Goal: Task Accomplishment & Management: Complete application form

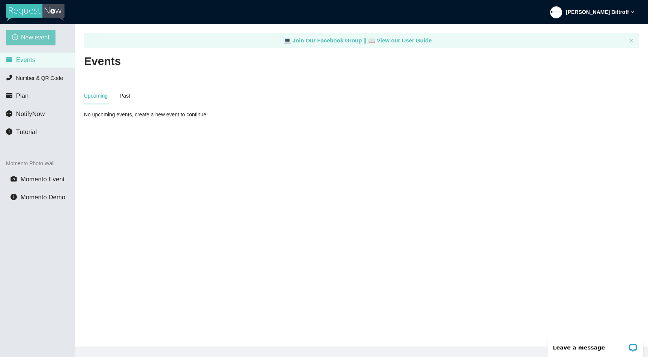
click at [31, 41] on span "New event" at bounding box center [35, 37] width 29 height 9
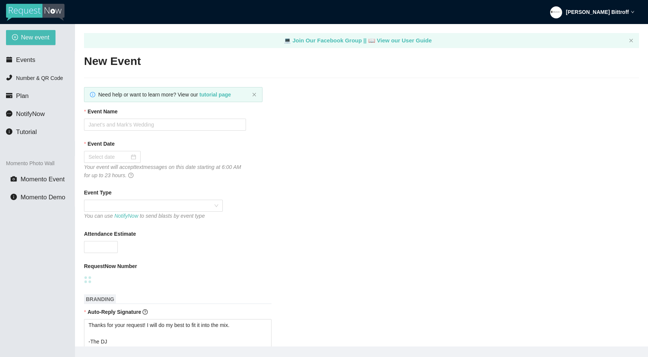
type textarea "[URL][DOMAIN_NAME]"
type textarea "Thanks for your request! I will do my best to fit it into the mix. -The DJ"
type textarea "Thanks for an awesome night! Thanks for your requests, and get home safe. 🎉 -Dr…"
type textarea "Thanks for your request! I will do my best to fit it into the mix. -The DJ"
type textarea "Thanks for an awesome night! Thanks for your requests, and get home safe. 🎉 -Dr…"
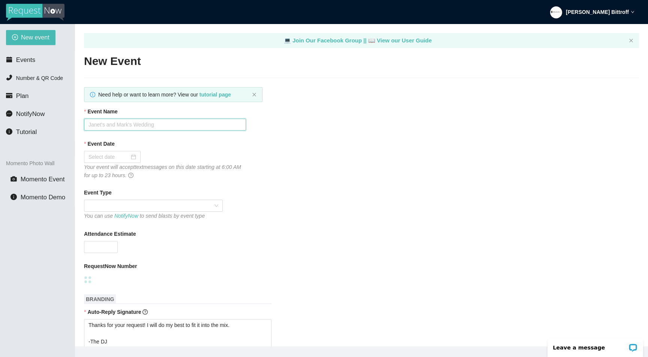
click at [113, 125] on input "Event Name" at bounding box center [165, 125] width 162 height 12
type textarea "Thanks for your request! I will do my best to fit it into the mix. -The DJ"
type textarea "Thanks for an awesome night! Thanks for your requests, and get home safe. 🎉 -Dr…"
paste input "[PERSON_NAME] & [PERSON_NAME] Wedding"
type input "[PERSON_NAME] & [PERSON_NAME] Wedding"
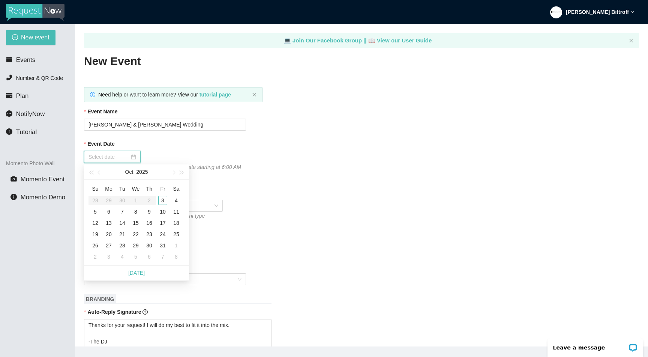
click at [117, 155] on input "Event Date" at bounding box center [109, 157] width 41 height 8
type input "[DATE]"
click at [178, 198] on div "4" at bounding box center [176, 200] width 9 height 9
type textarea "Thanks for your request! I will do my best to fit it into the mix. -The DJ"
type textarea "Thanks for an awesome night! Thanks for your requests, and get home safe. 🎉 -Dr…"
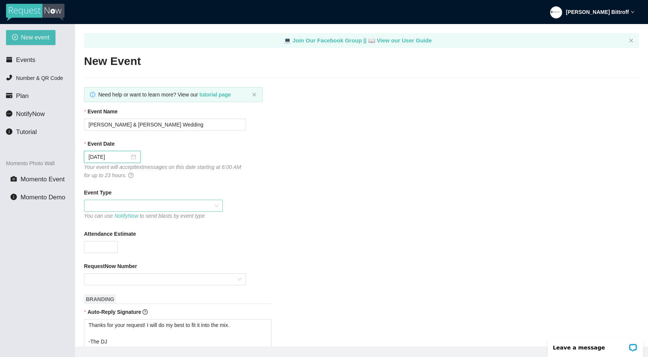
click at [125, 206] on span at bounding box center [154, 205] width 130 height 11
type textarea "Thanks for your request! I will do my best to fit it into the mix. -The DJ"
type textarea "Thanks for an awesome night! Thanks for your requests, and get home safe. 🎉 -Dr…"
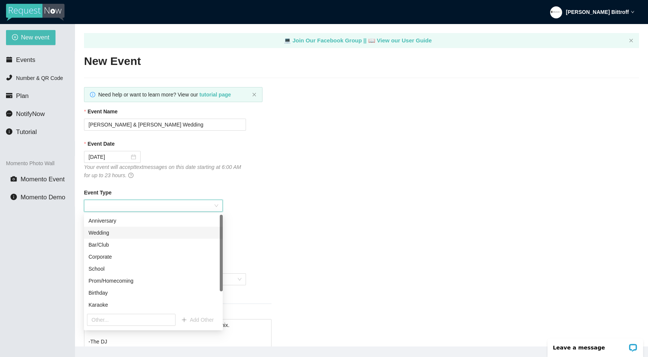
click at [116, 231] on div "Wedding" at bounding box center [154, 232] width 130 height 8
type textarea "Thanks for your request! I will do my best to fit it into the mix. -The DJ"
type textarea "Thanks for an awesome night! Thanks for your requests, and get home safe. 🎉 -Dr…"
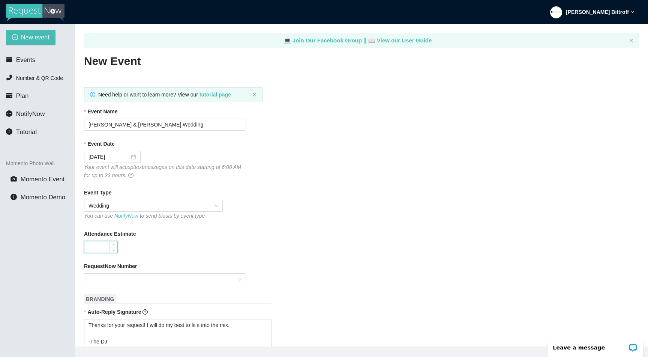
click at [102, 247] on input "Attendance Estimate" at bounding box center [100, 246] width 33 height 11
type input "110"
click at [133, 278] on input "RequestNow Number" at bounding box center [163, 278] width 148 height 11
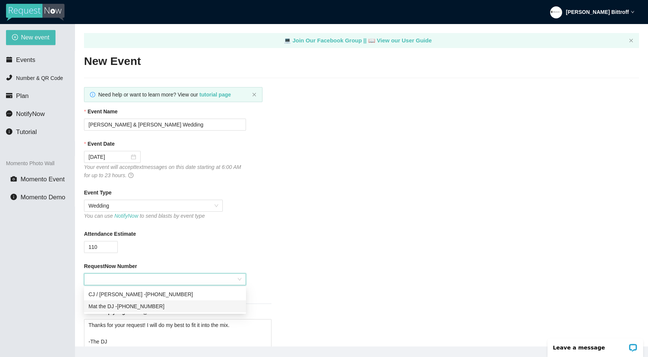
click at [138, 305] on div "Mat the DJ - [PHONE_NUMBER]" at bounding box center [165, 306] width 153 height 8
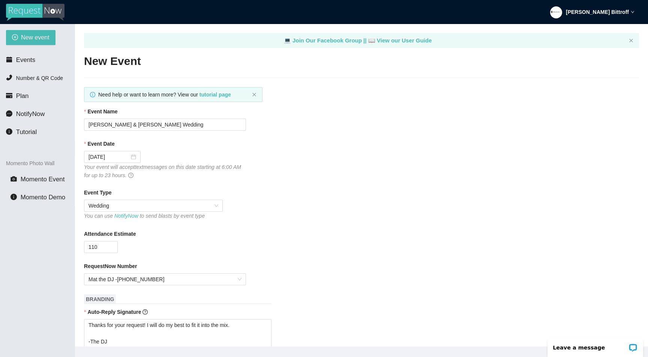
click at [174, 246] on div "110" at bounding box center [165, 247] width 162 height 12
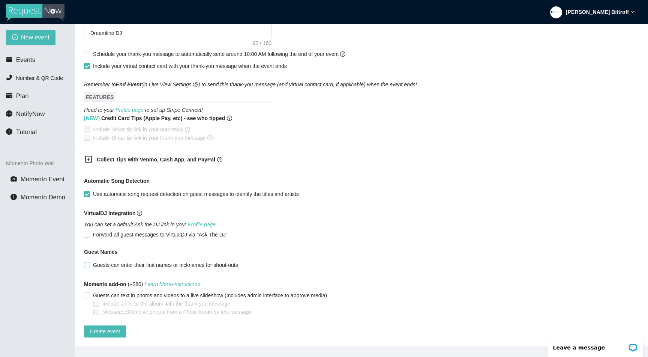
scroll to position [387, 0]
click at [105, 327] on span "Create event" at bounding box center [105, 331] width 30 height 8
type textarea "Thanks for your request! I will do my best to fit it into the mix. -The DJ"
type textarea "Thanks for an awesome night! Thanks for your requests, and get home safe. 🎉 -Dr…"
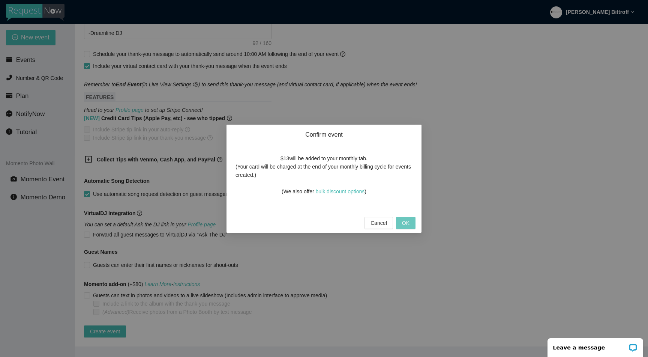
click at [407, 224] on span "OK" at bounding box center [406, 223] width 8 height 8
type textarea "Thanks for your request! I will do my best to fit it into the mix. -The DJ"
type textarea "Thanks for an awesome night! Thanks for your requests, and get home safe. 🎉 -Dr…"
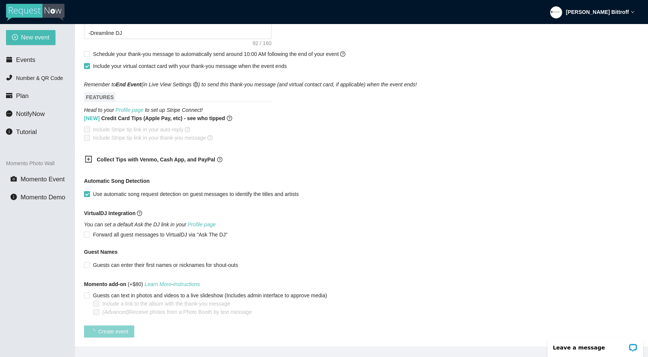
scroll to position [54, 0]
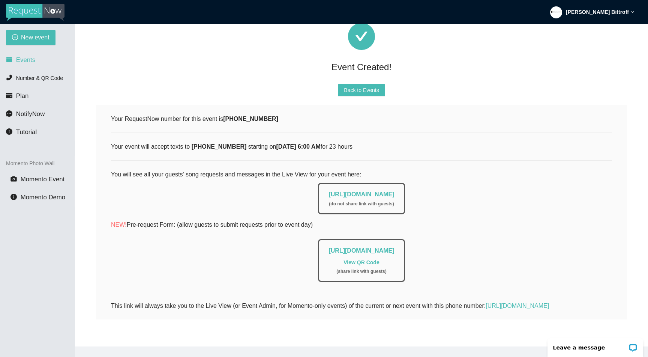
click at [28, 63] on span "Events" at bounding box center [25, 59] width 19 height 7
